Goal: Communication & Community: Answer question/provide support

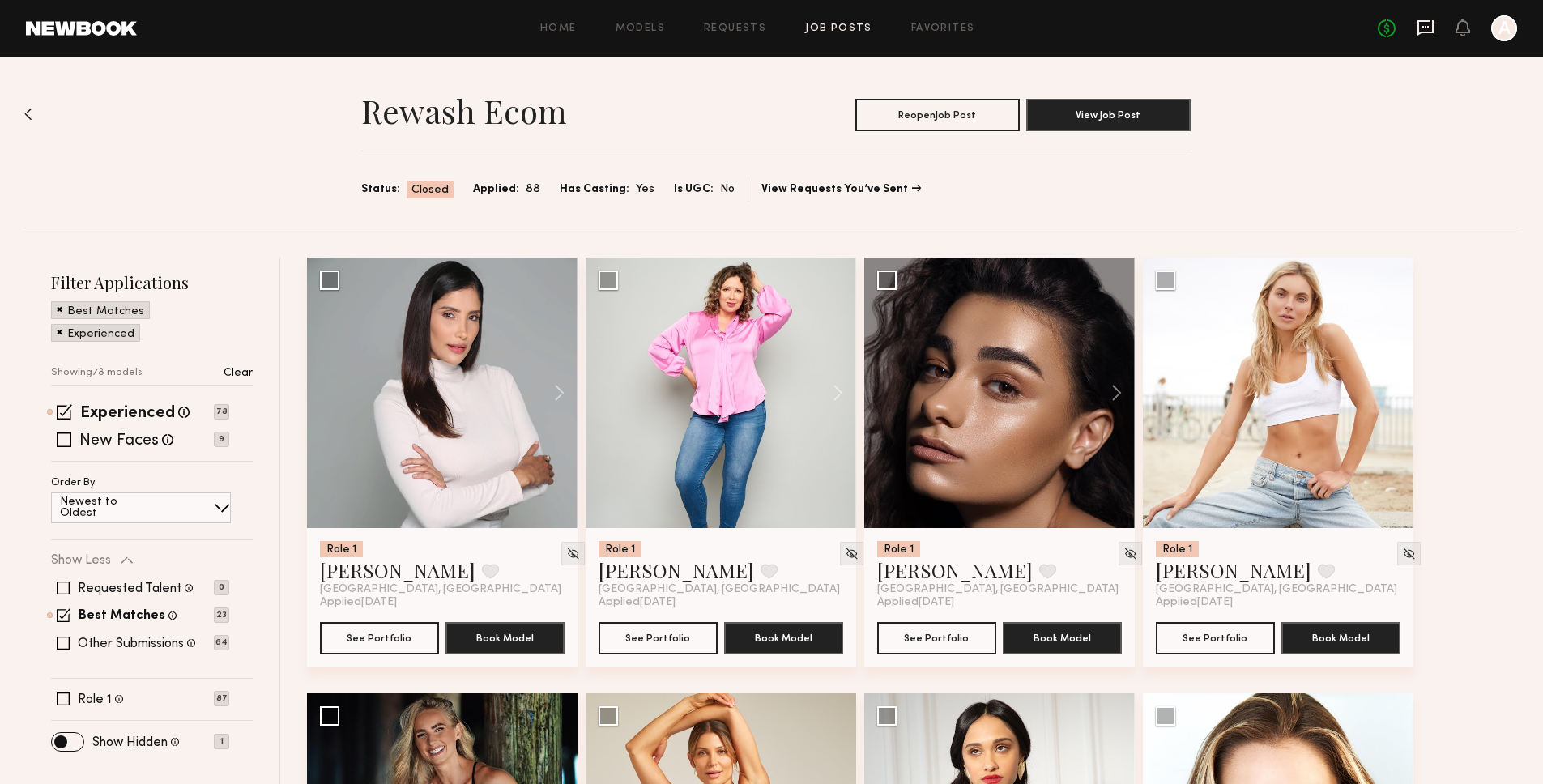
click at [1425, 29] on icon at bounding box center [1425, 28] width 18 height 18
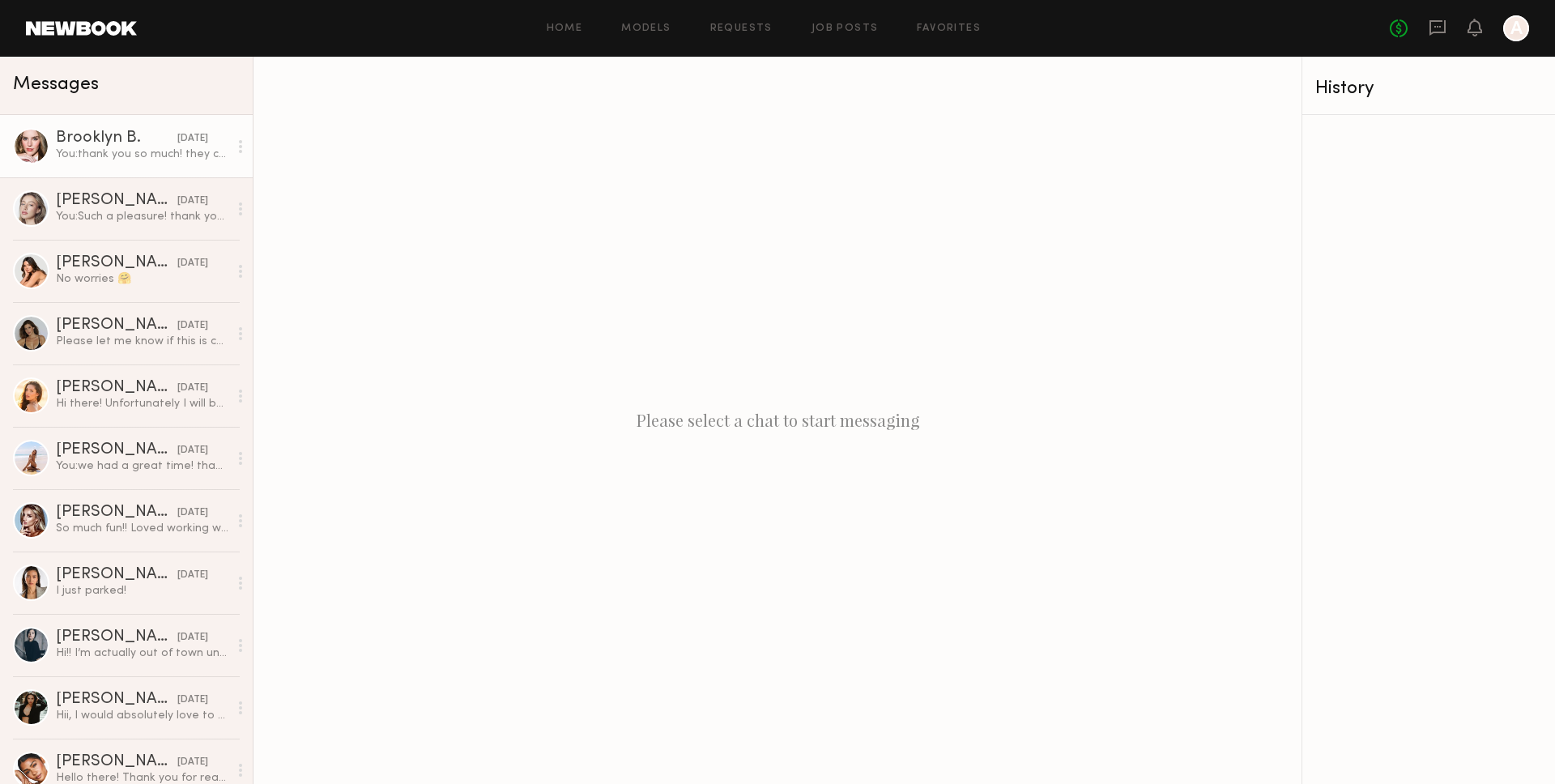
click at [105, 156] on div "You: thank you so much! they came out great" at bounding box center [142, 154] width 173 height 16
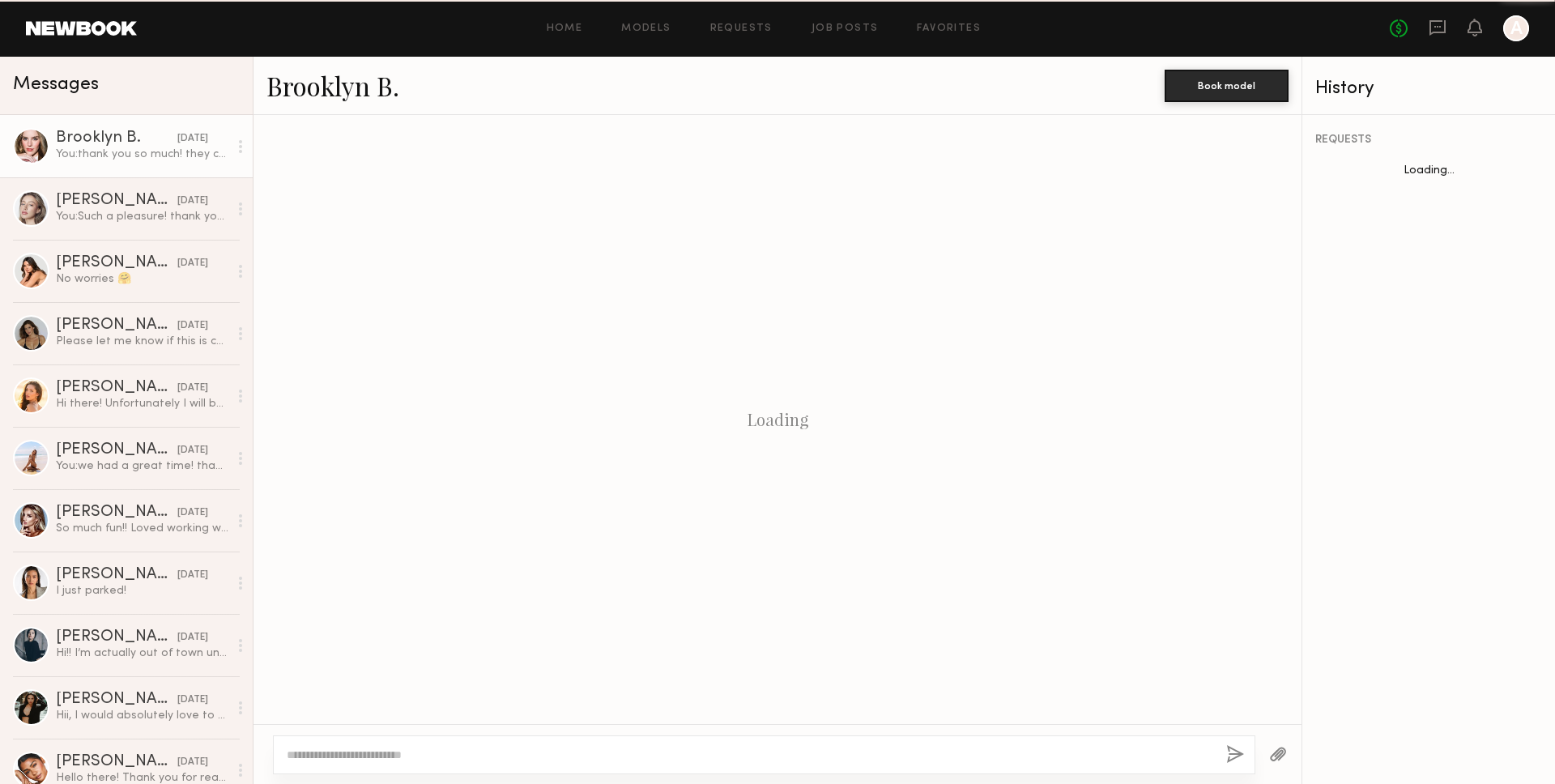
scroll to position [722, 0]
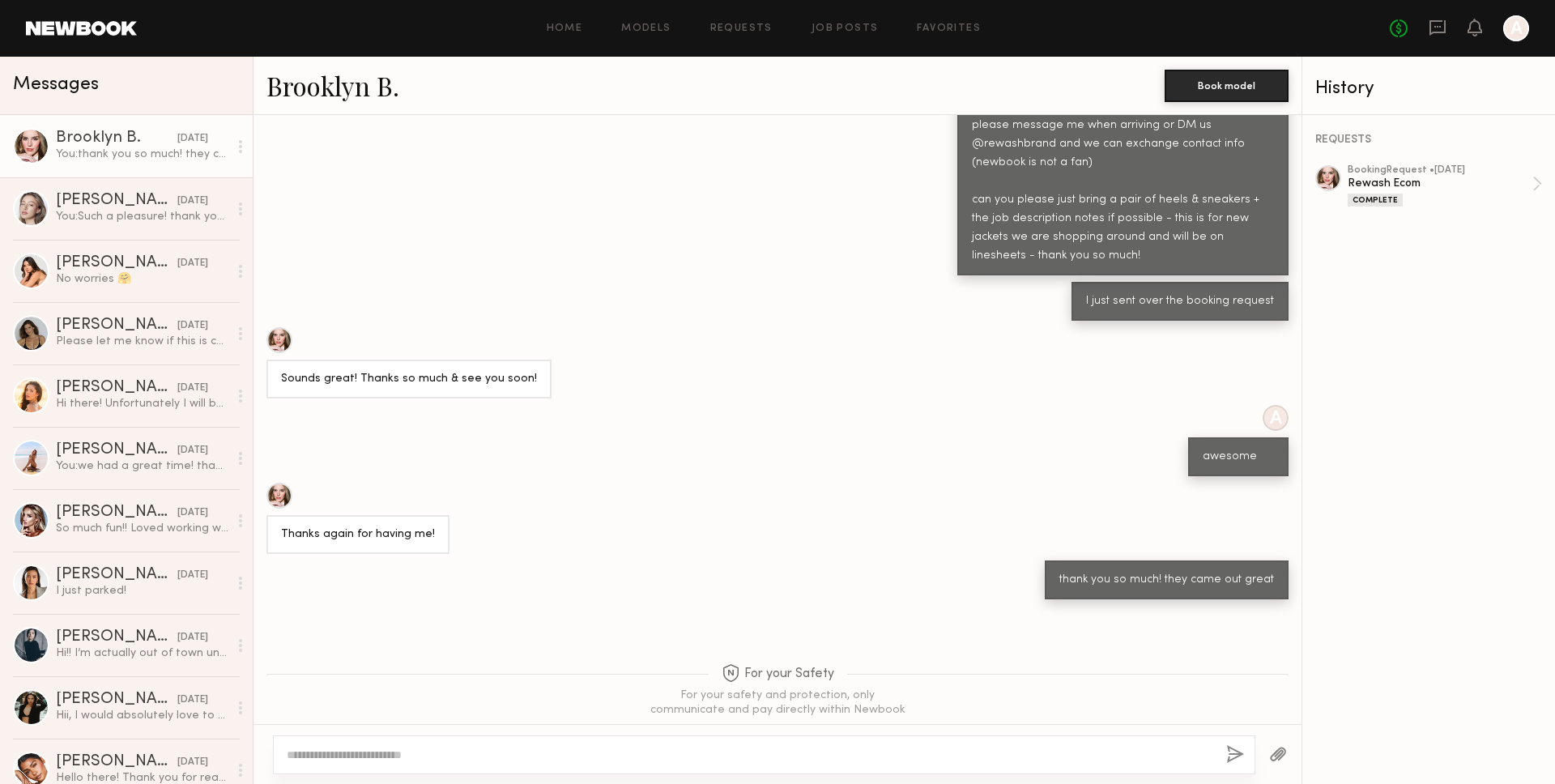
click at [295, 93] on link "Brooklyn B." at bounding box center [333, 85] width 133 height 35
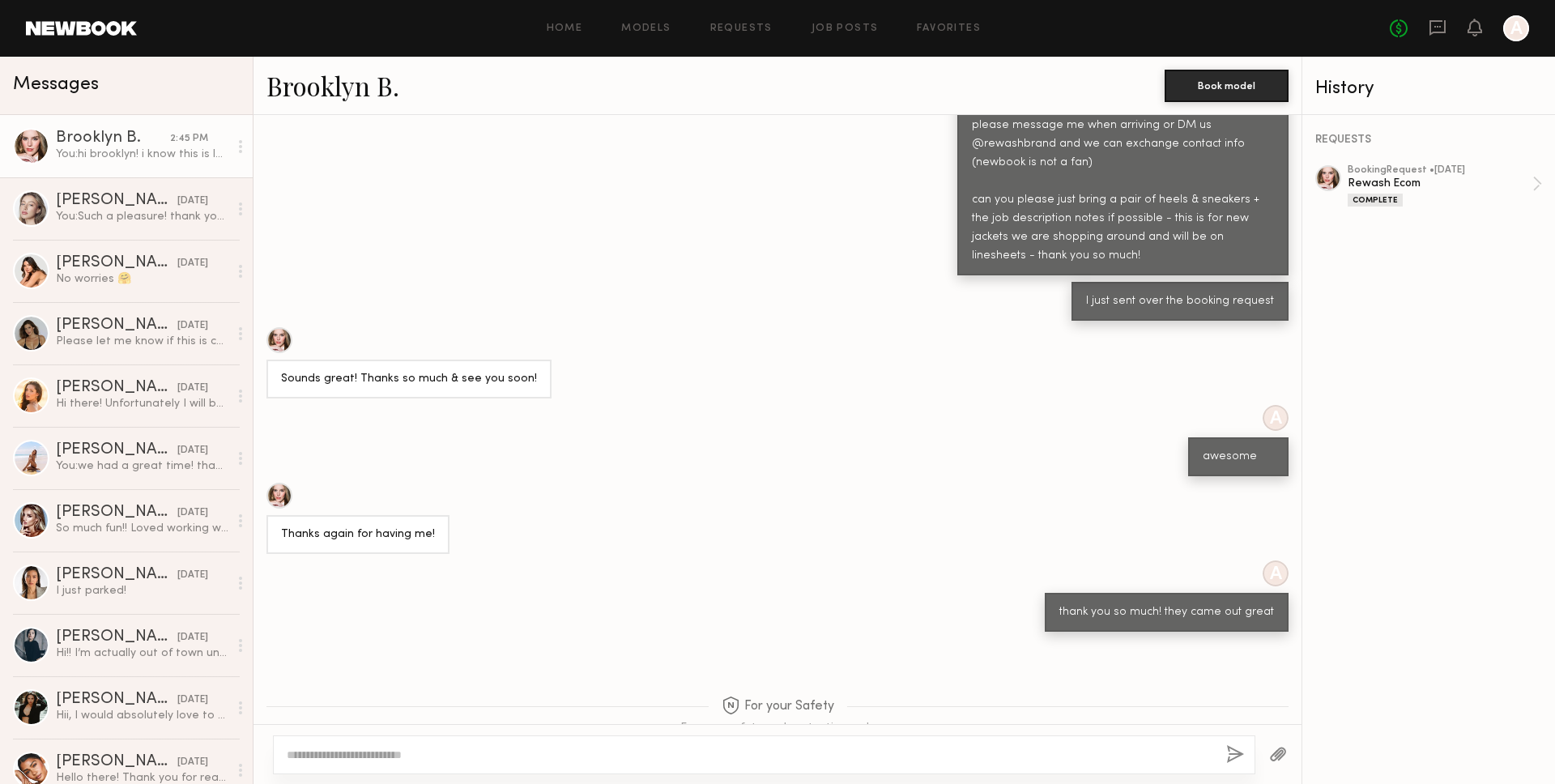
scroll to position [1140, 0]
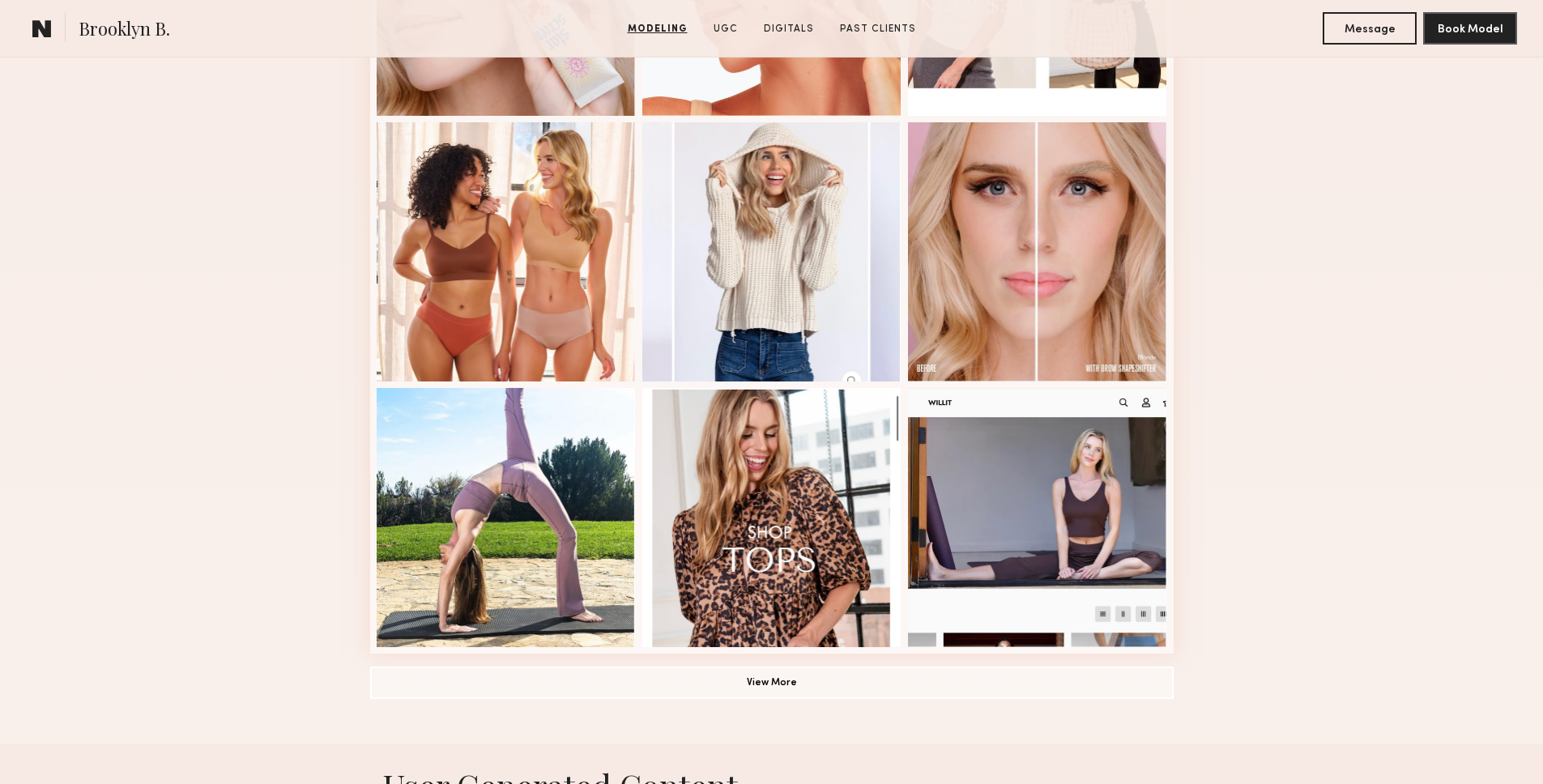
scroll to position [887, 0]
click at [1377, 21] on button "Message" at bounding box center [1370, 27] width 94 height 32
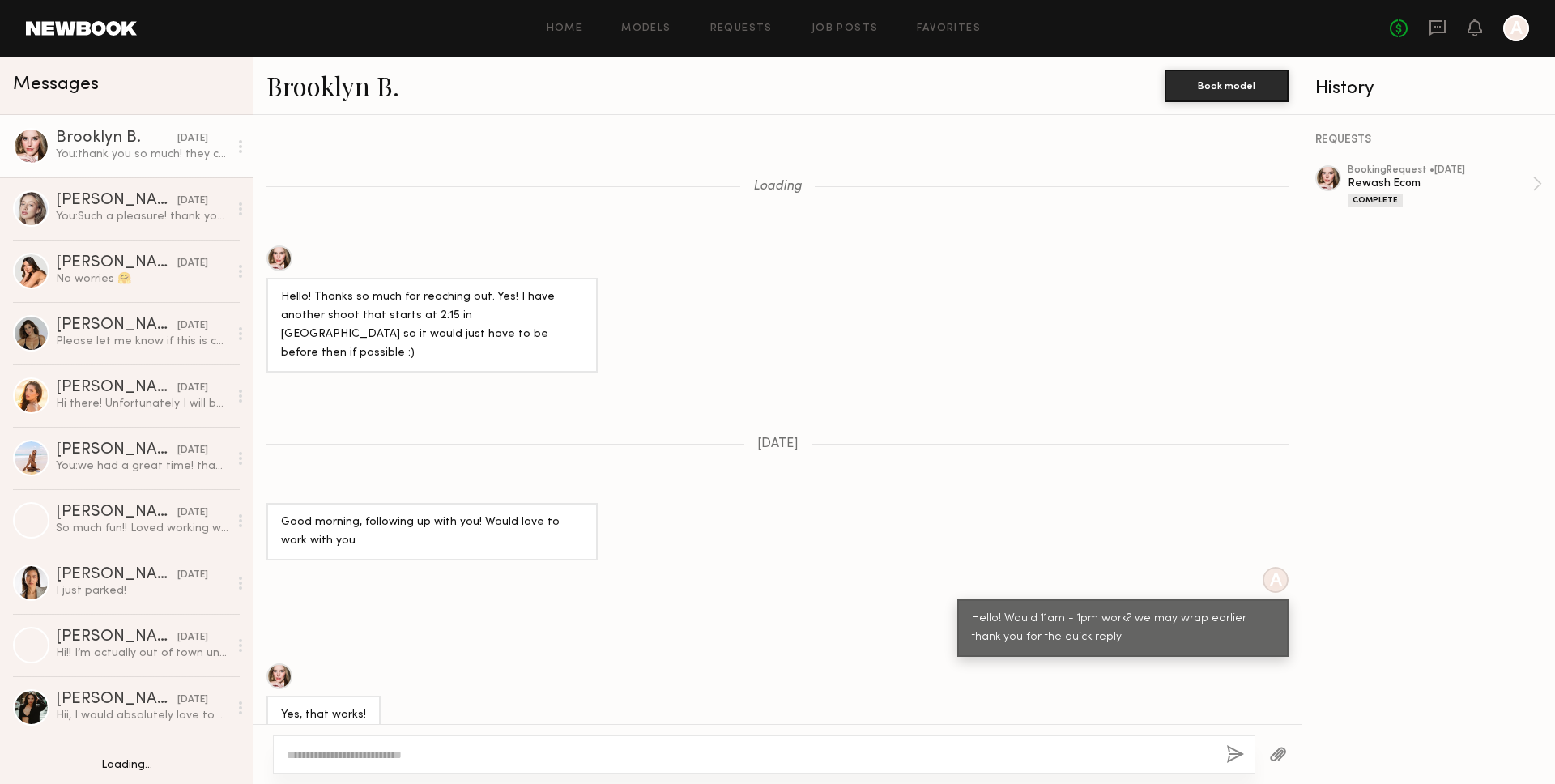
scroll to position [722, 0]
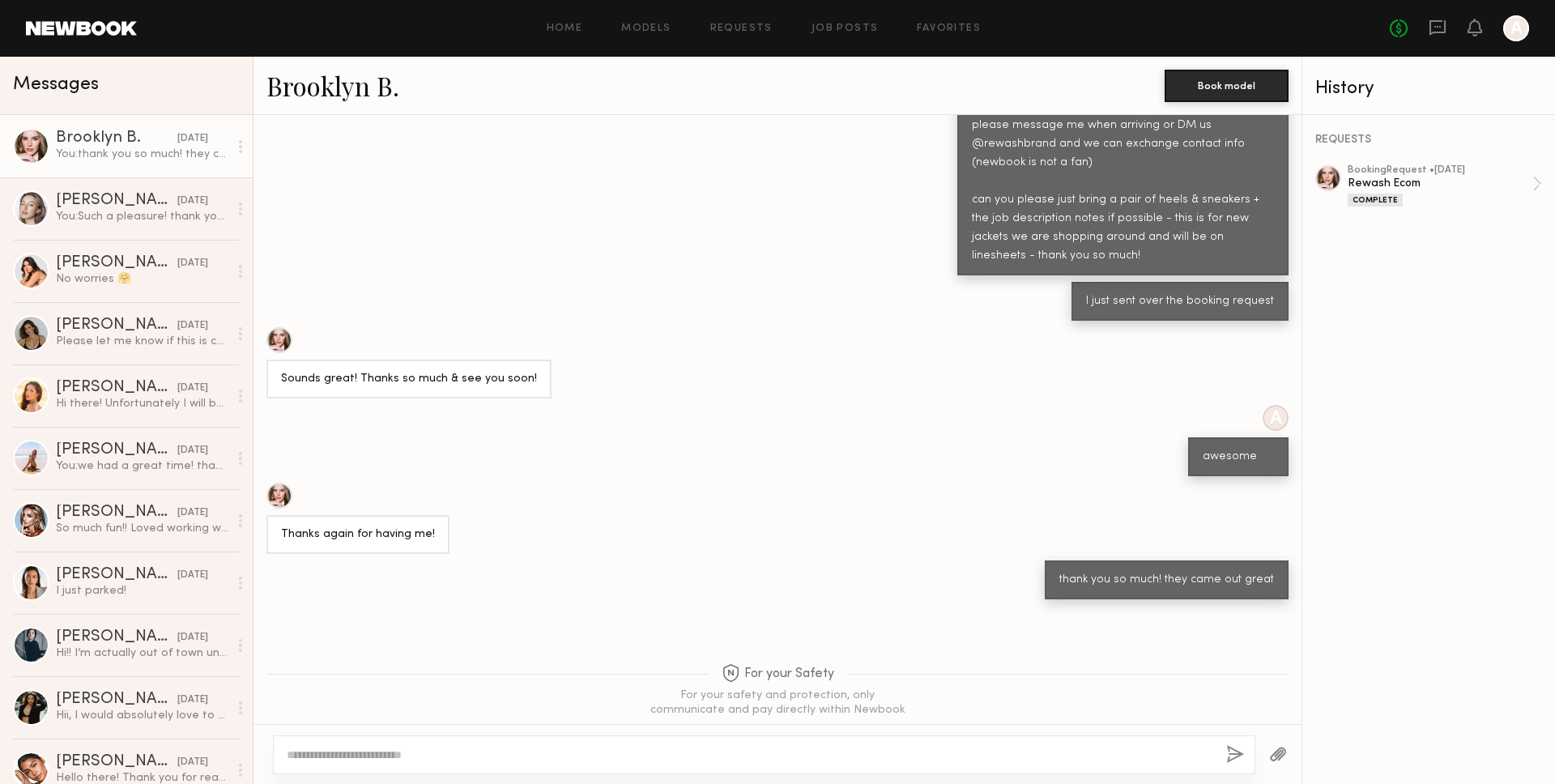
click at [714, 741] on div at bounding box center [764, 754] width 982 height 39
click at [718, 749] on textarea at bounding box center [750, 754] width 926 height 16
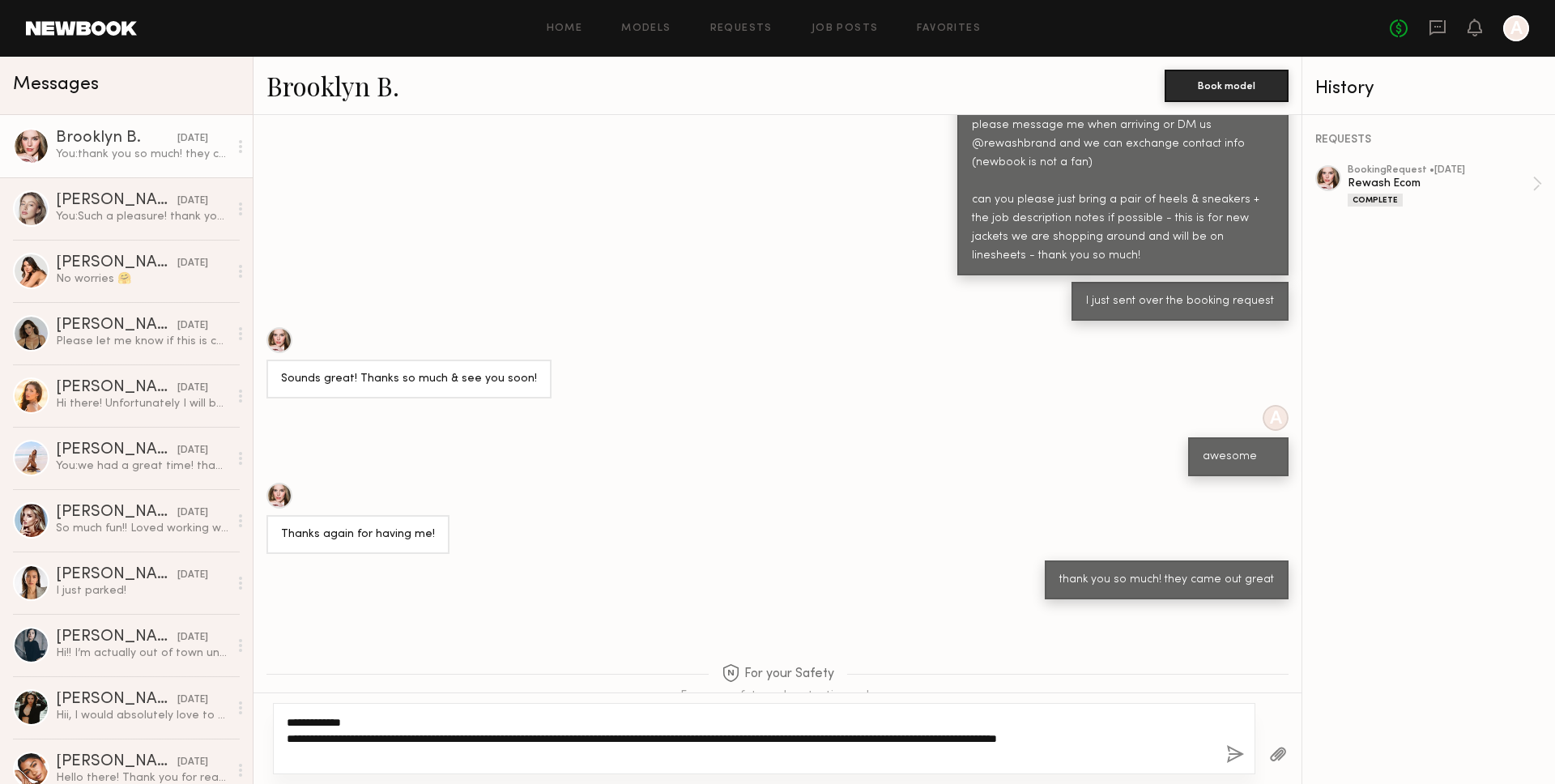
type textarea "**********"
click at [1239, 754] on button "button" at bounding box center [1235, 754] width 18 height 21
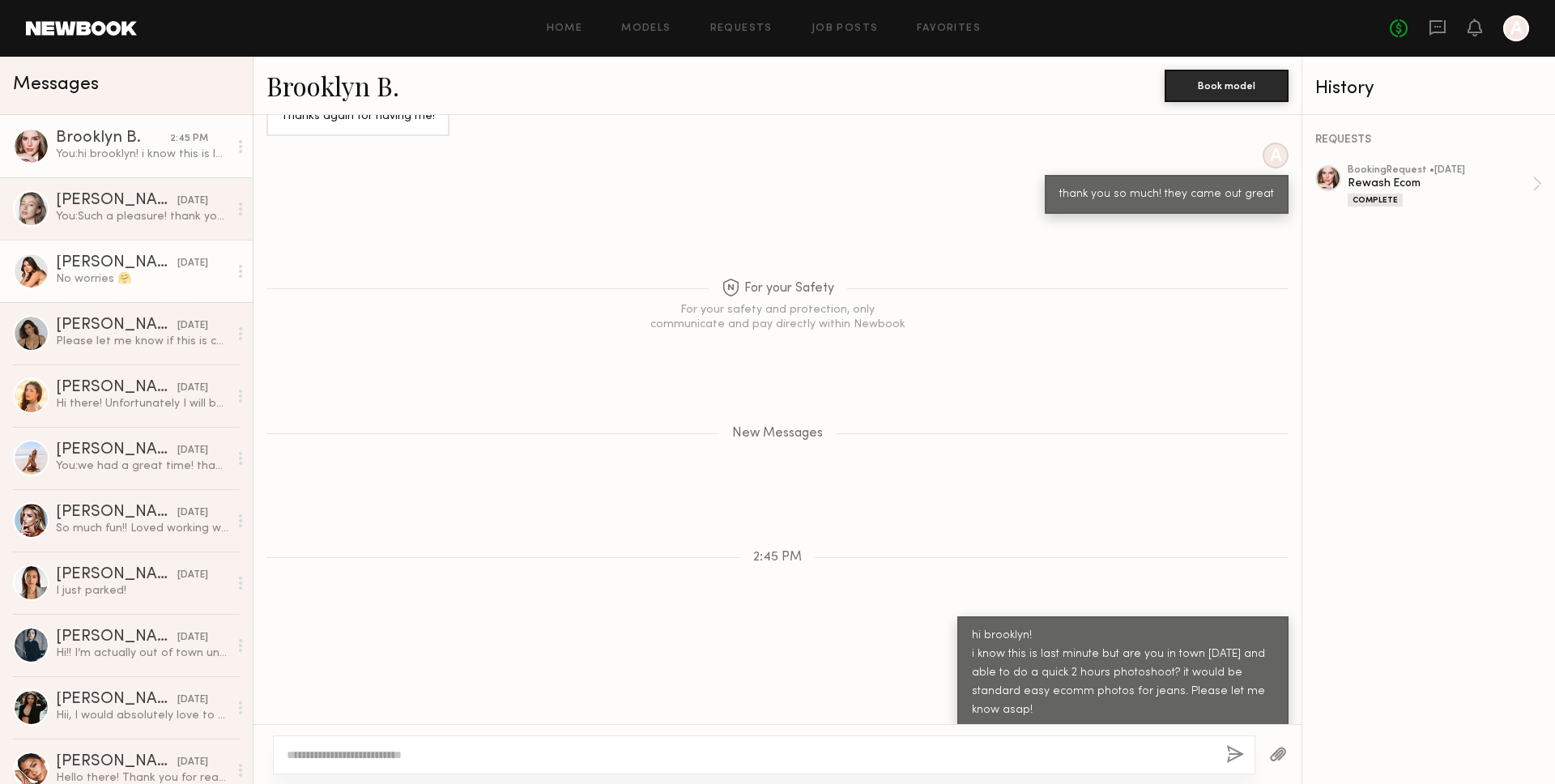
scroll to position [1172, 0]
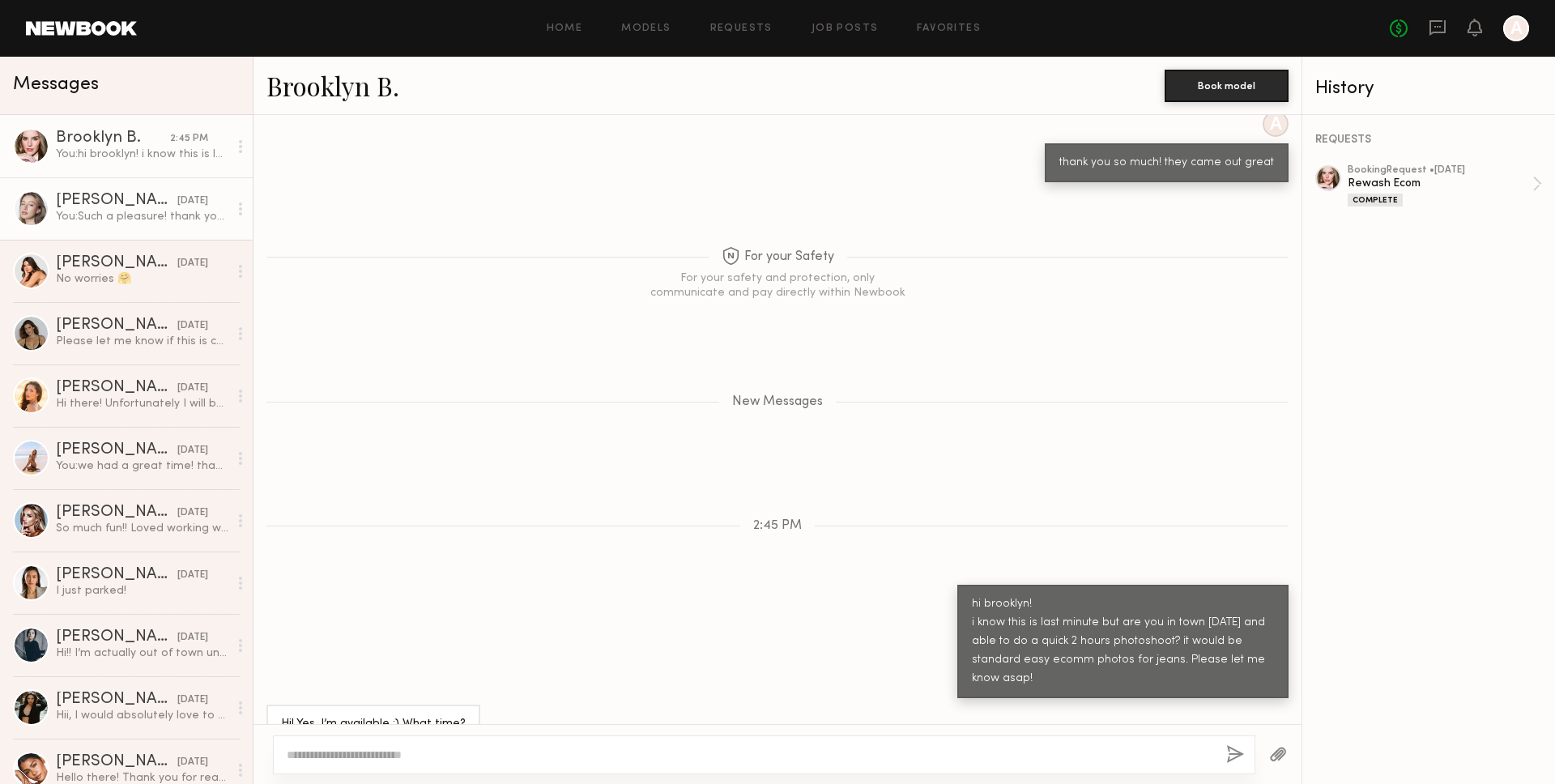
click at [110, 214] on div "You: Such a pleasure! thank you so much!" at bounding box center [142, 216] width 173 height 16
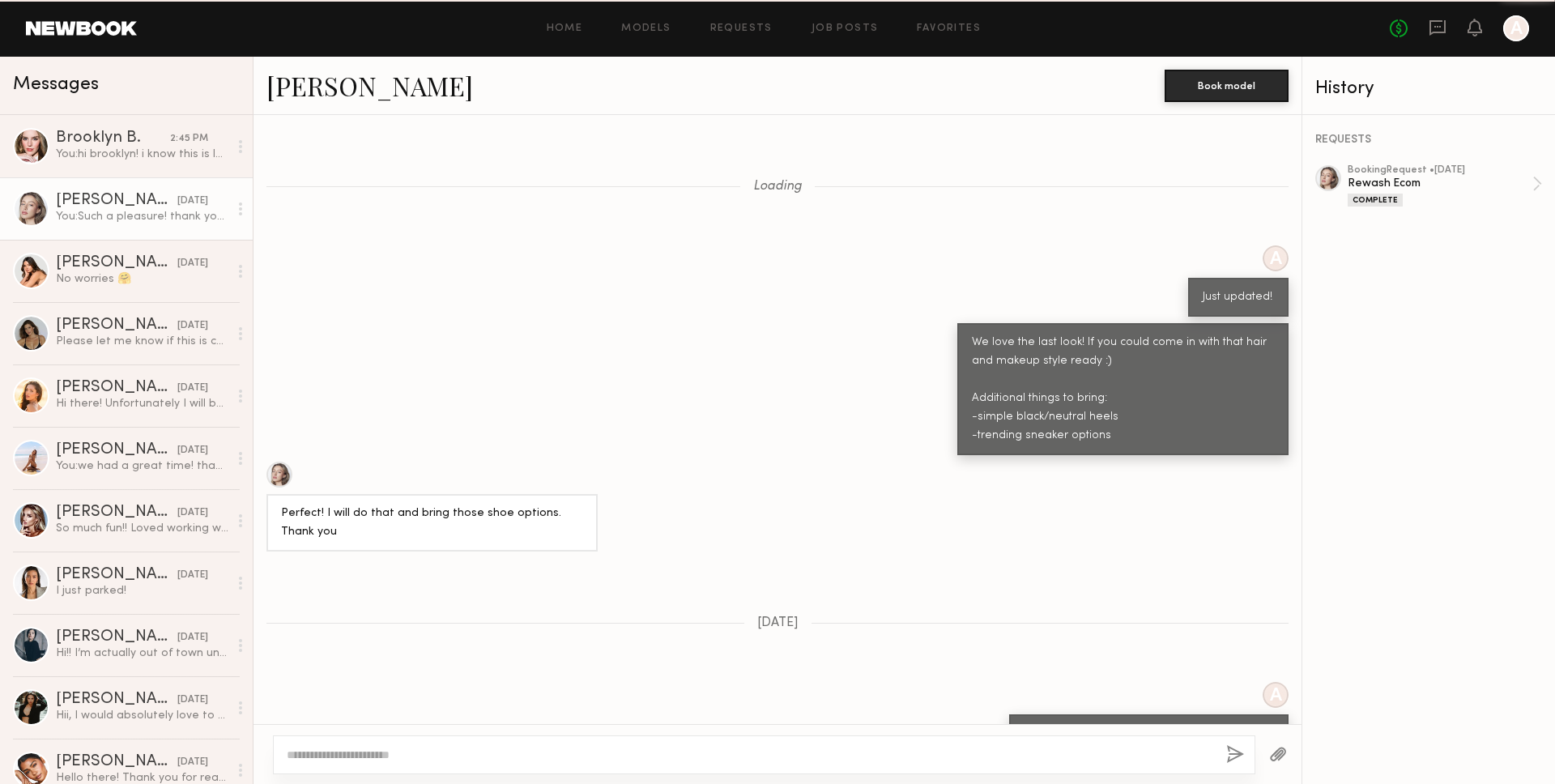
scroll to position [891, 0]
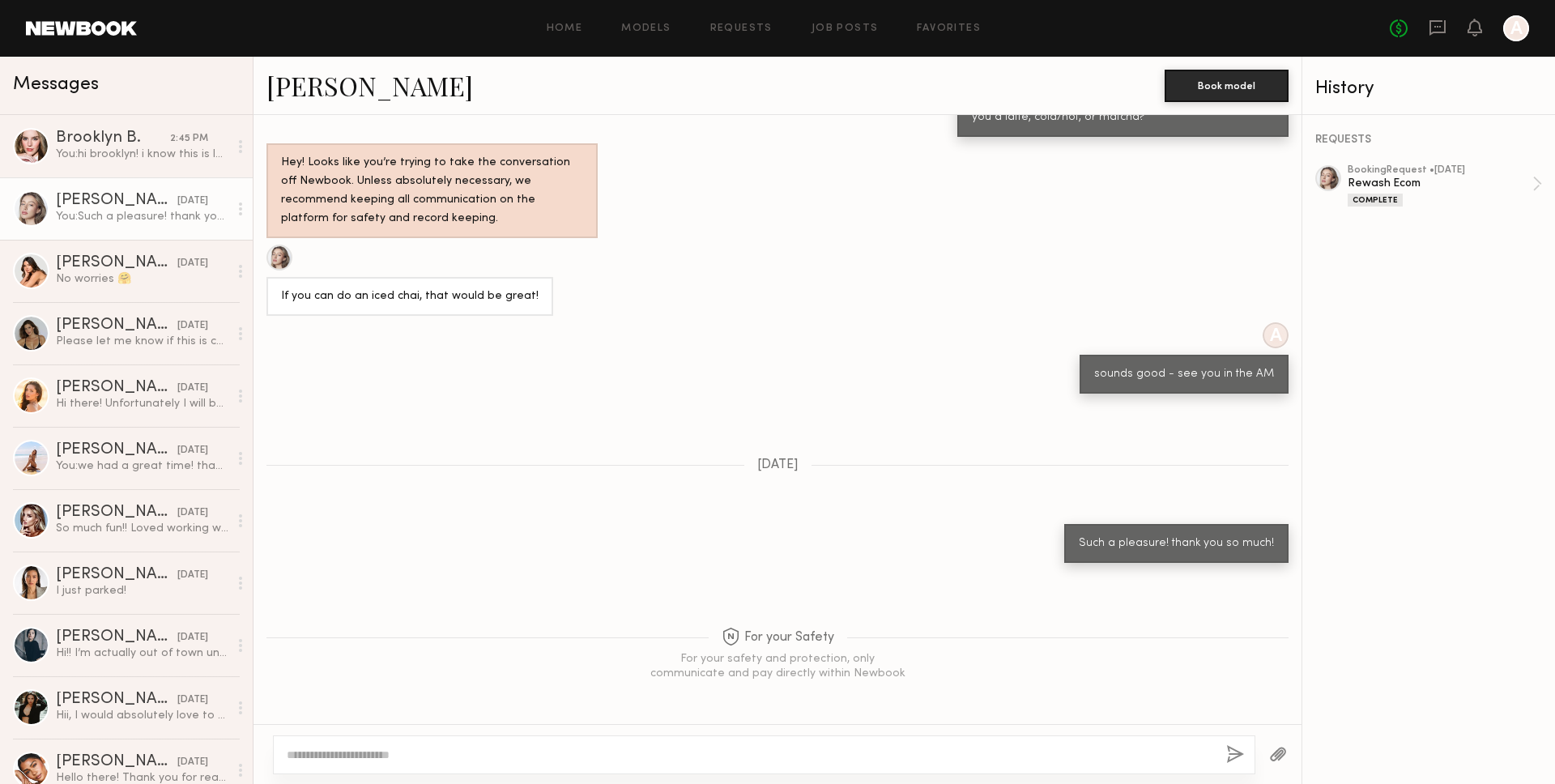
click at [325, 91] on link "Logan R." at bounding box center [369, 85] width 206 height 35
click at [1320, 172] on div at bounding box center [1328, 178] width 26 height 26
